Goal: Information Seeking & Learning: Learn about a topic

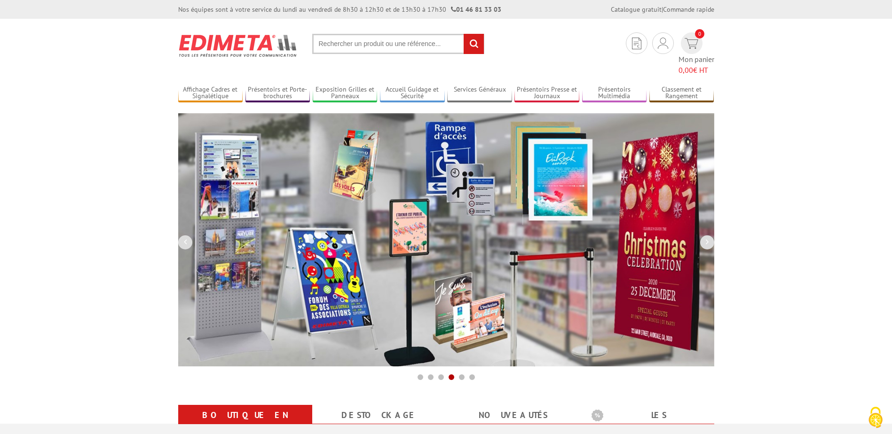
click at [416, 44] on input "text" at bounding box center [398, 44] width 172 height 20
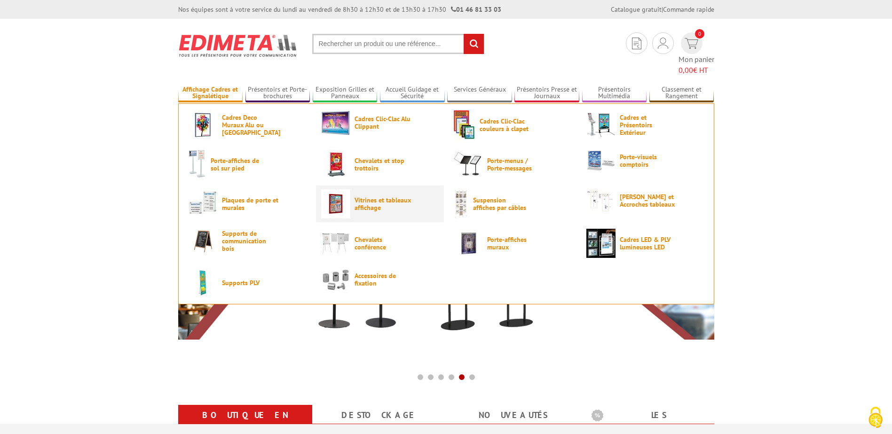
click at [361, 196] on span "Vitrines et tableaux affichage" at bounding box center [382, 203] width 56 height 15
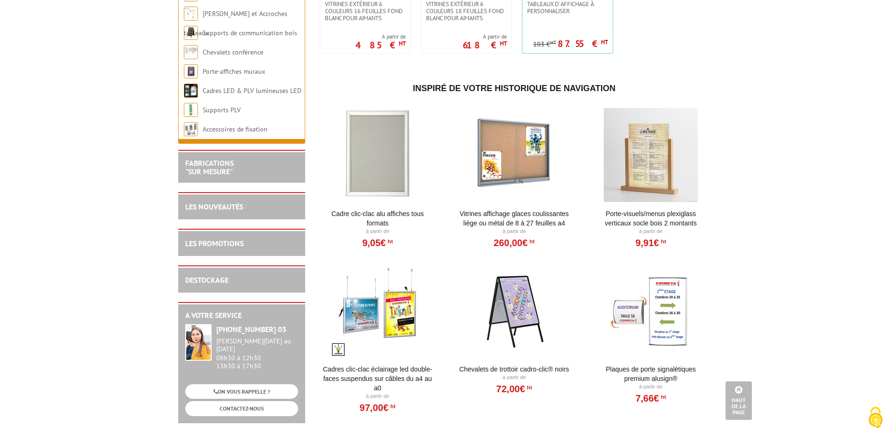
scroll to position [1069, 0]
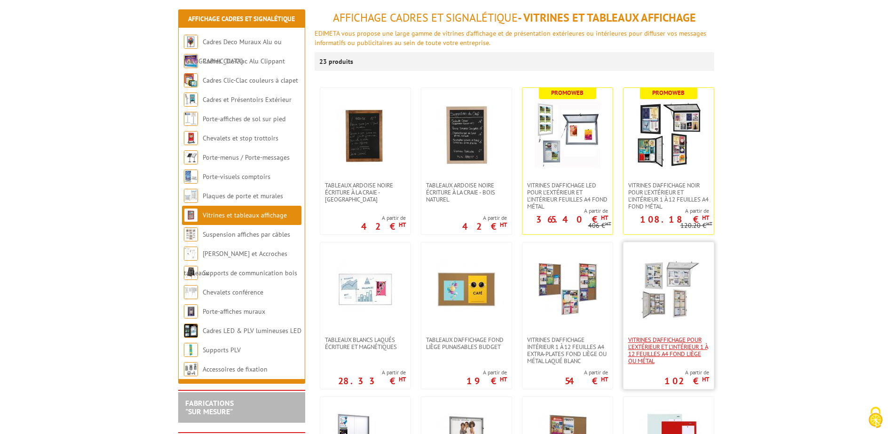
scroll to position [112, 0]
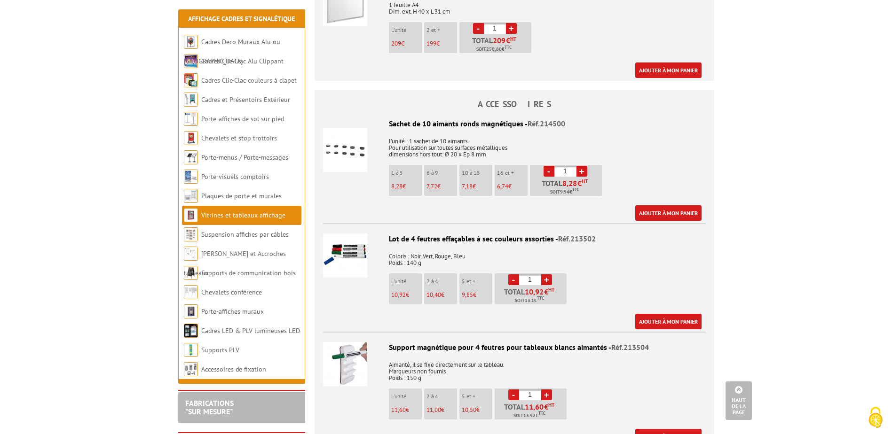
scroll to position [868, 0]
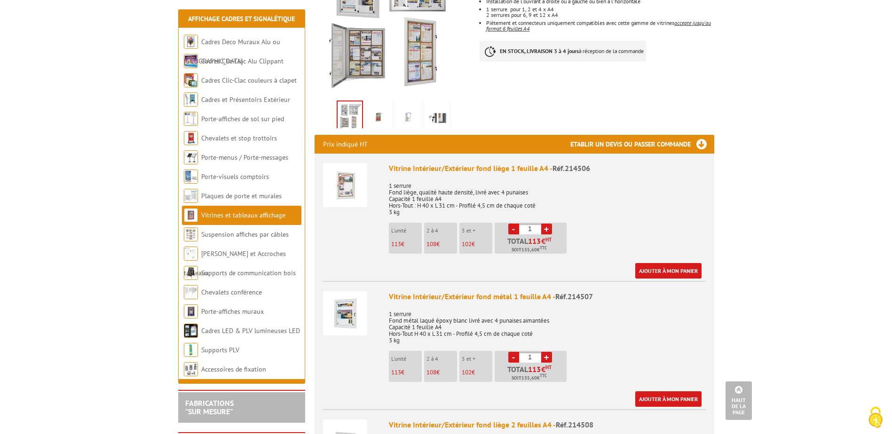
scroll to position [214, 0]
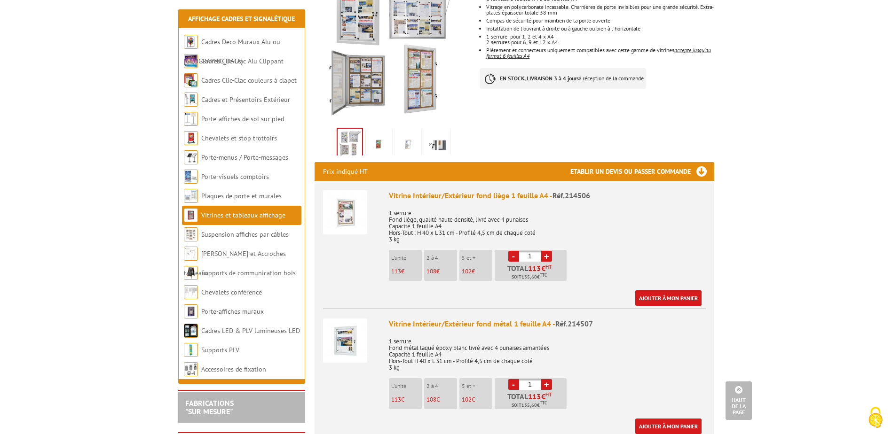
click at [610, 253] on div "Vitrine Intérieur/Extérieur fond liège 1 feuille A4 - Réf.214506 1 serrure Fond…" at bounding box center [547, 248] width 317 height 116
click at [346, 197] on img at bounding box center [345, 212] width 44 height 44
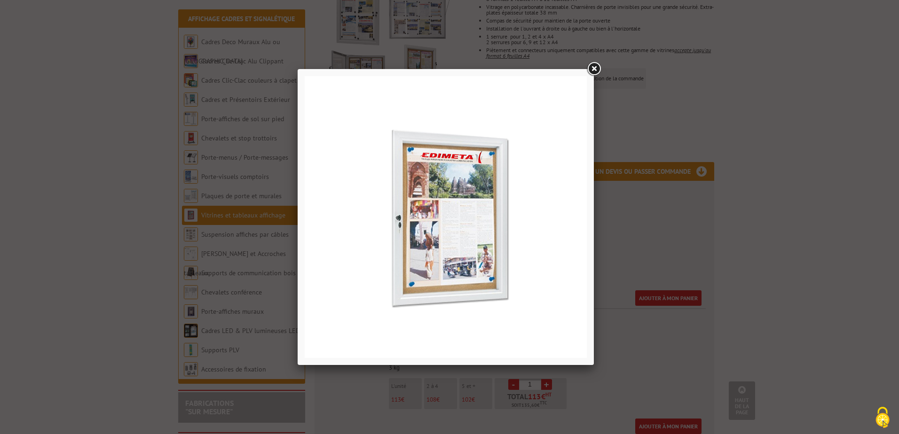
click at [656, 250] on div at bounding box center [449, 217] width 899 height 434
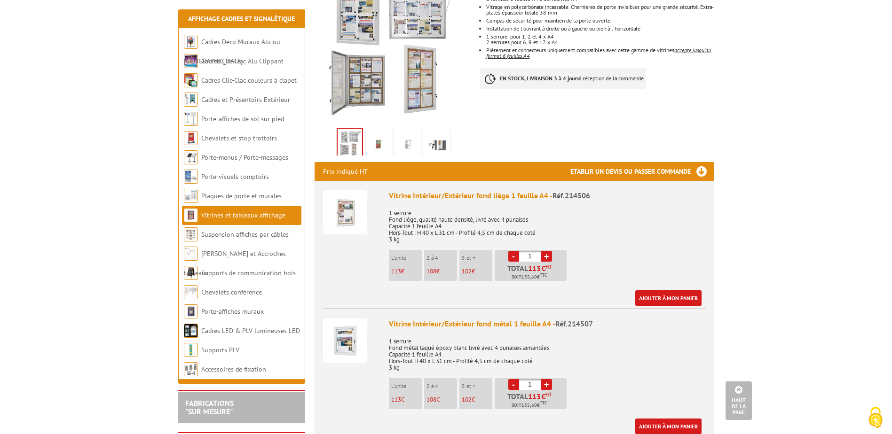
click at [570, 191] on span "Réf.214506" at bounding box center [571, 195] width 38 height 9
copy span "214506"
drag, startPoint x: 386, startPoint y: 183, endPoint x: 546, endPoint y: 186, distance: 159.4
click at [546, 186] on li "Vitrine Intérieur/Extérieur fond liège 1 feuille A4 - Réf.214506 1 serrure Fond…" at bounding box center [514, 243] width 383 height 125
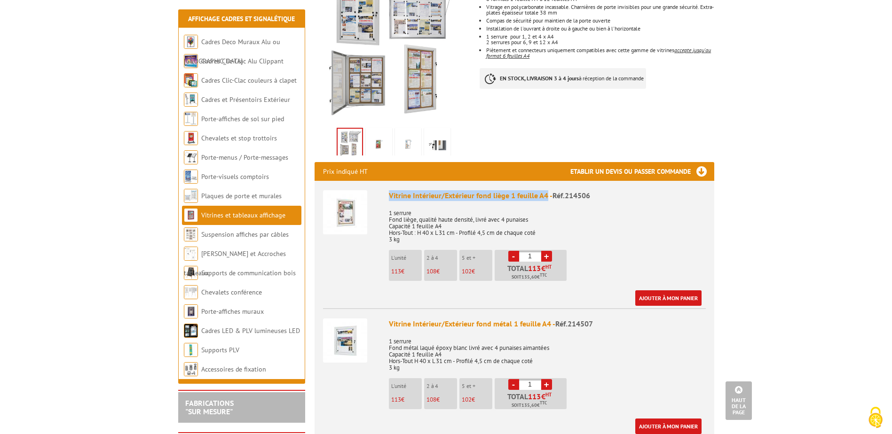
copy div "Vitrine Intérieur/Extérieur fond liège 1 feuille A4"
